Goal: Information Seeking & Learning: Learn about a topic

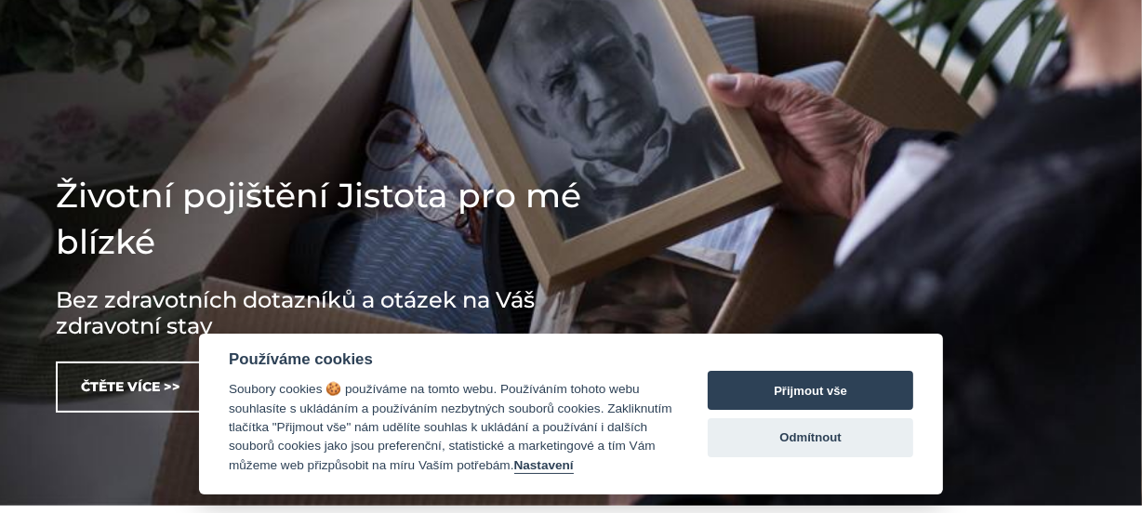
scroll to position [507, 0]
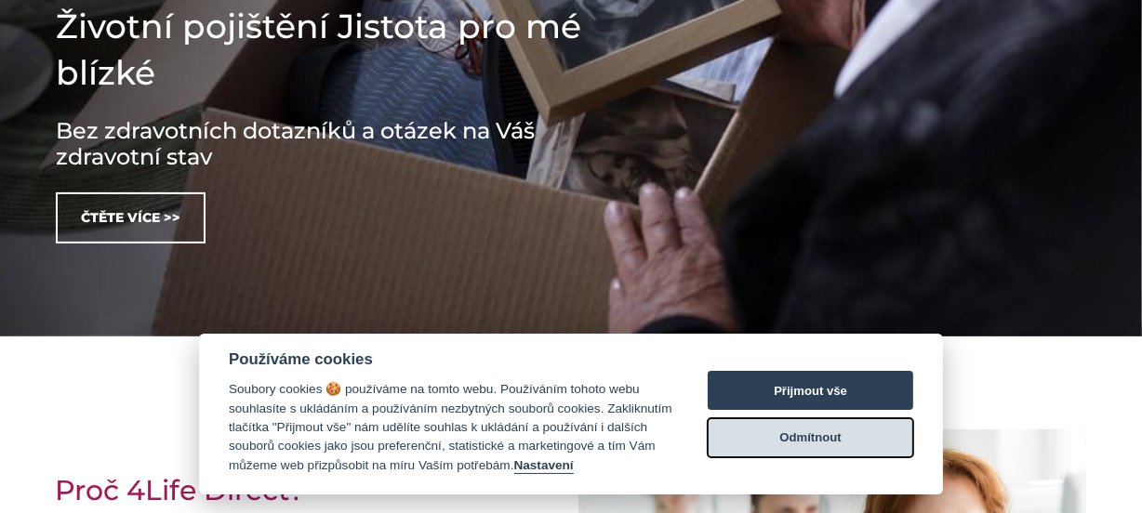
click at [799, 432] on button "Odmítnout" at bounding box center [810, 437] width 205 height 39
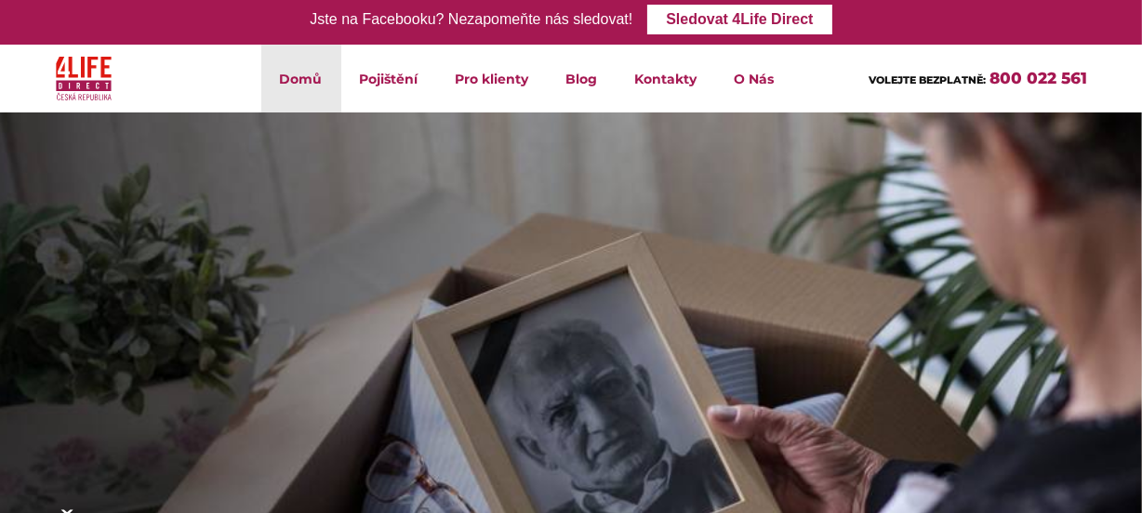
scroll to position [0, 0]
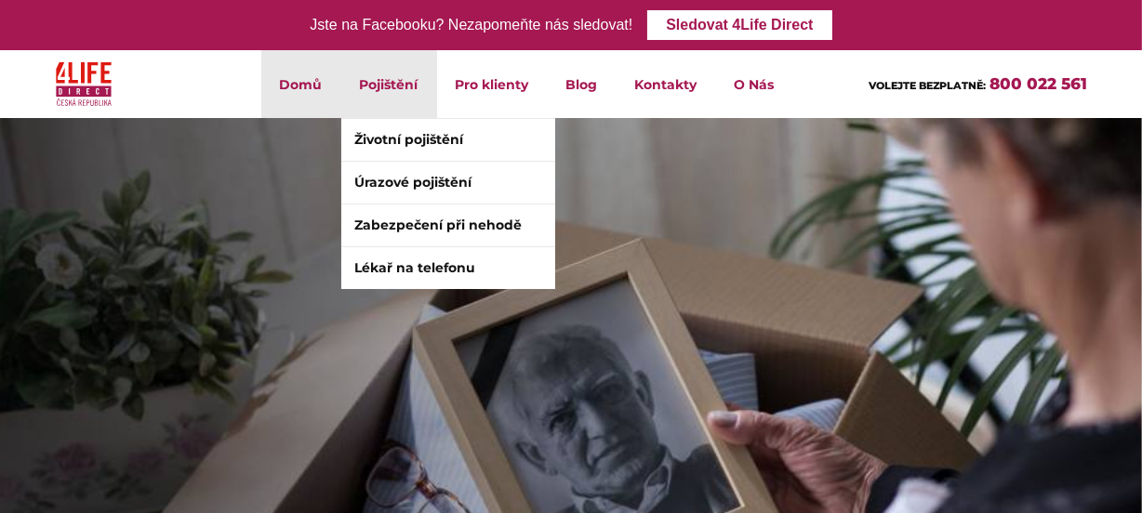
click at [371, 74] on li "Pojištění Životní pojištění Úrazové pojištění Zabezpečení při nehodě Lékař na t…" at bounding box center [389, 84] width 96 height 68
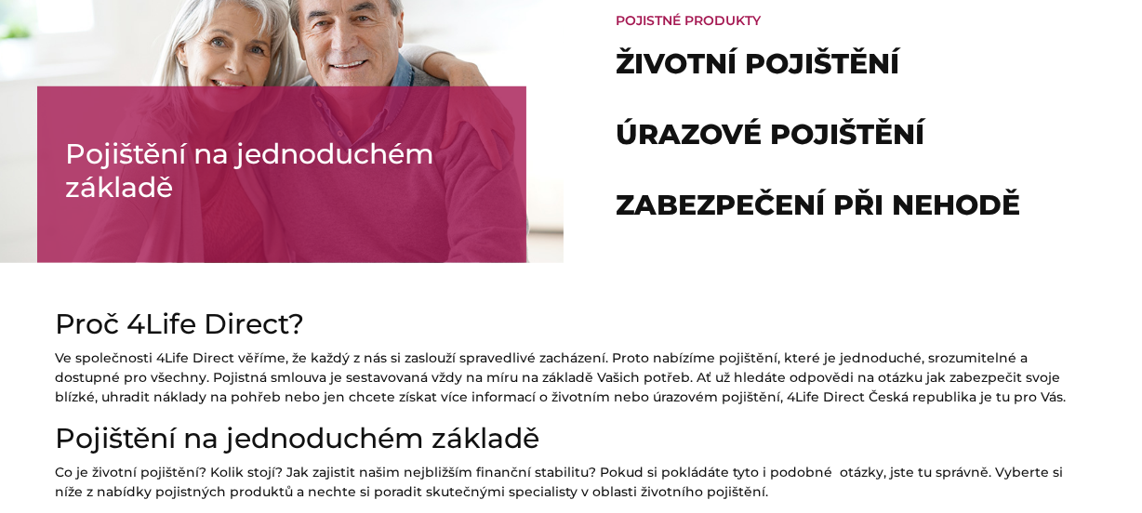
scroll to position [1183, 0]
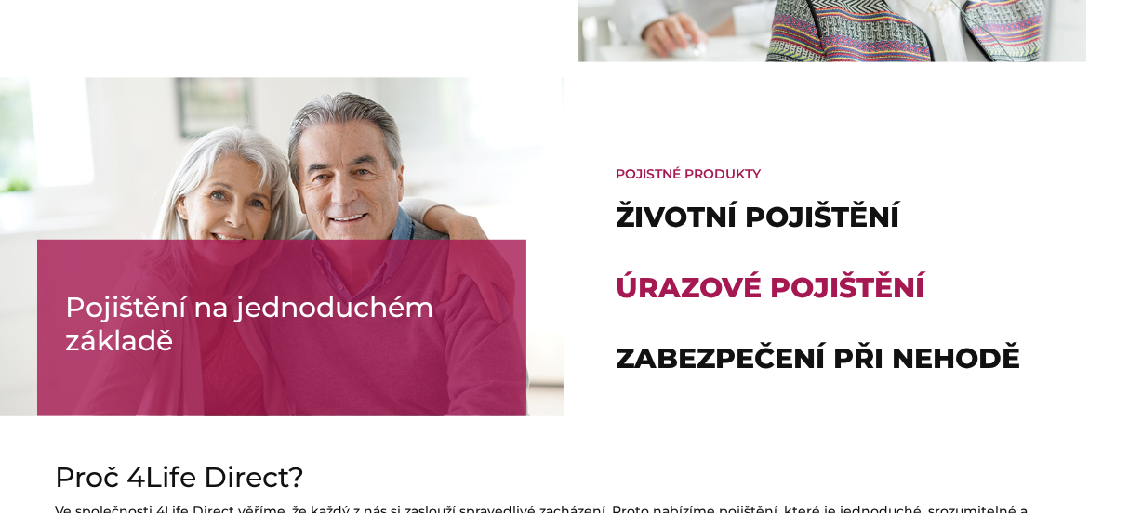
click at [722, 285] on link "Úrazové pojištění" at bounding box center [770, 288] width 309 height 34
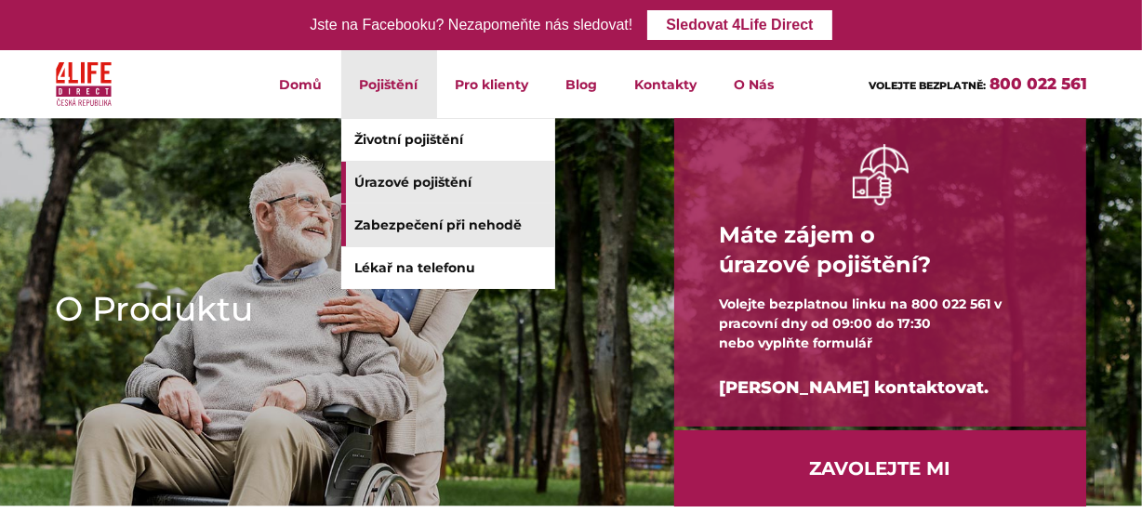
click at [427, 221] on link "Zabezpečení při nehodě" at bounding box center [448, 226] width 214 height 42
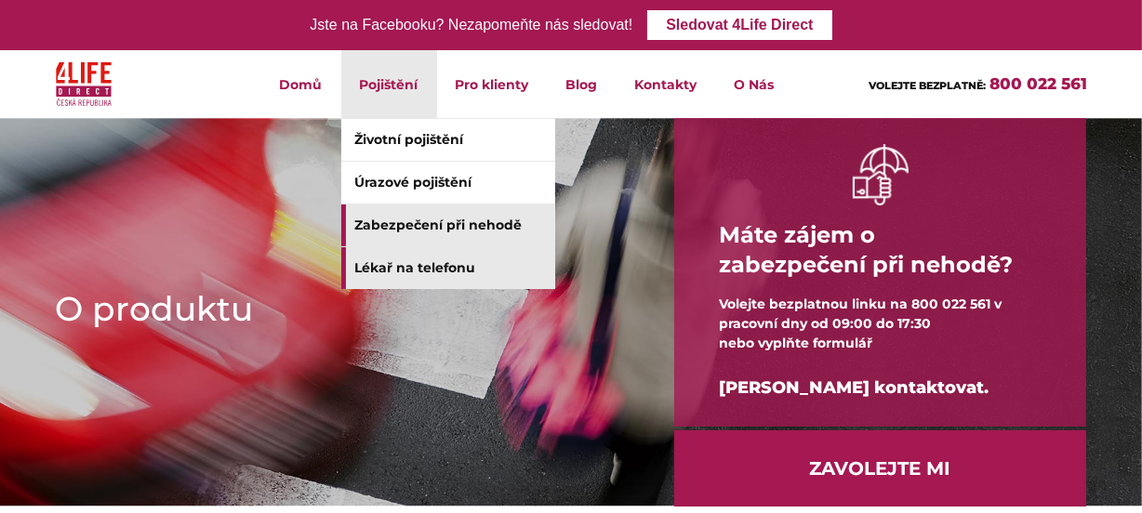
click at [419, 269] on link "Lékař na telefonu" at bounding box center [448, 268] width 214 height 42
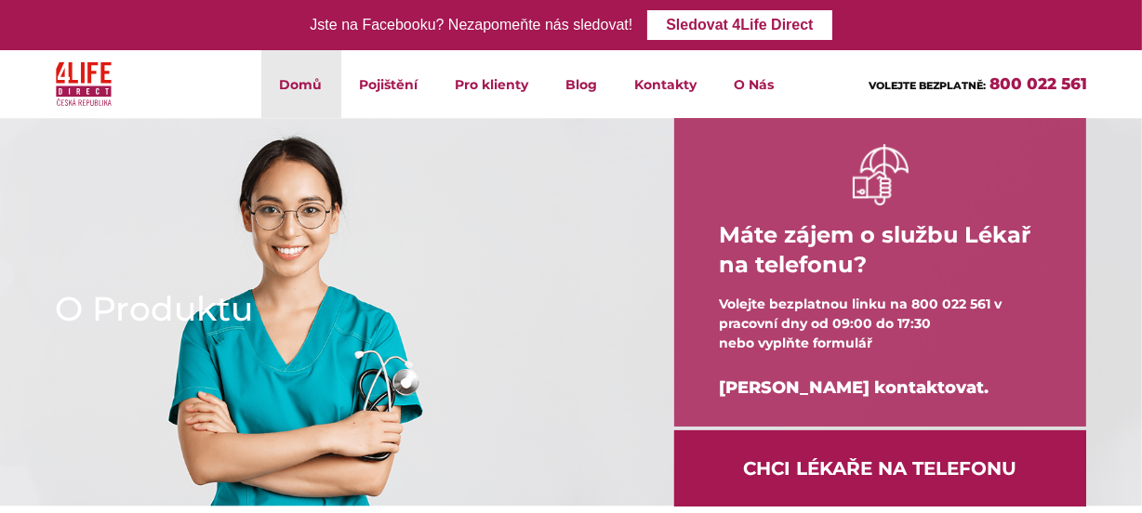
click at [300, 84] on link "Domů" at bounding box center [301, 84] width 80 height 68
